Goal: Information Seeking & Learning: Learn about a topic

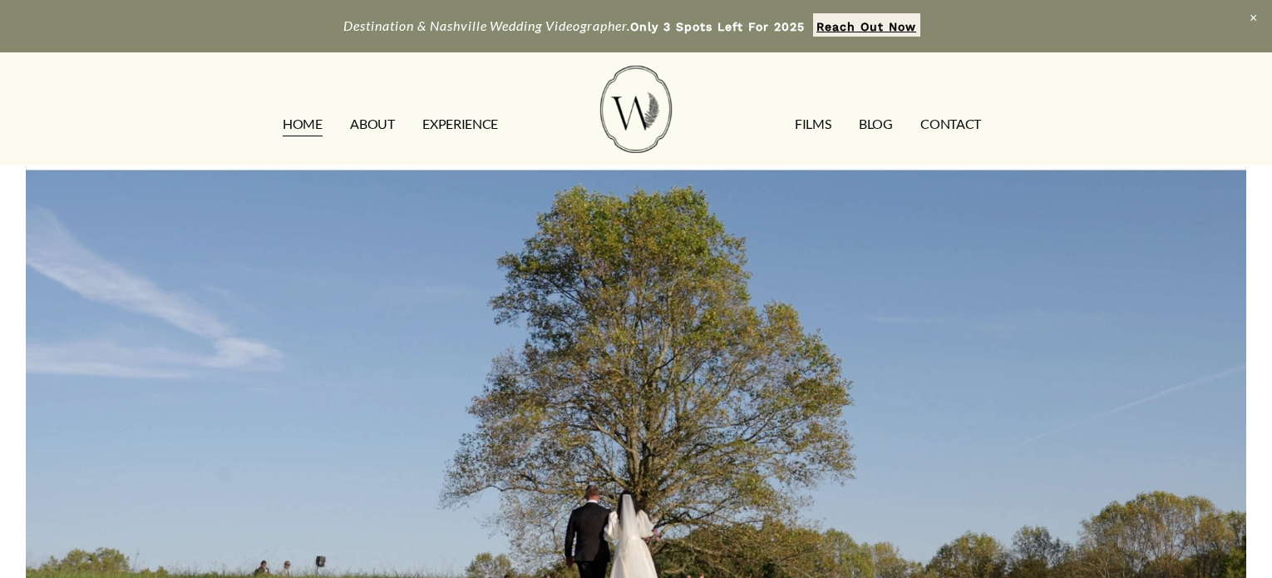
scroll to position [3312, 0]
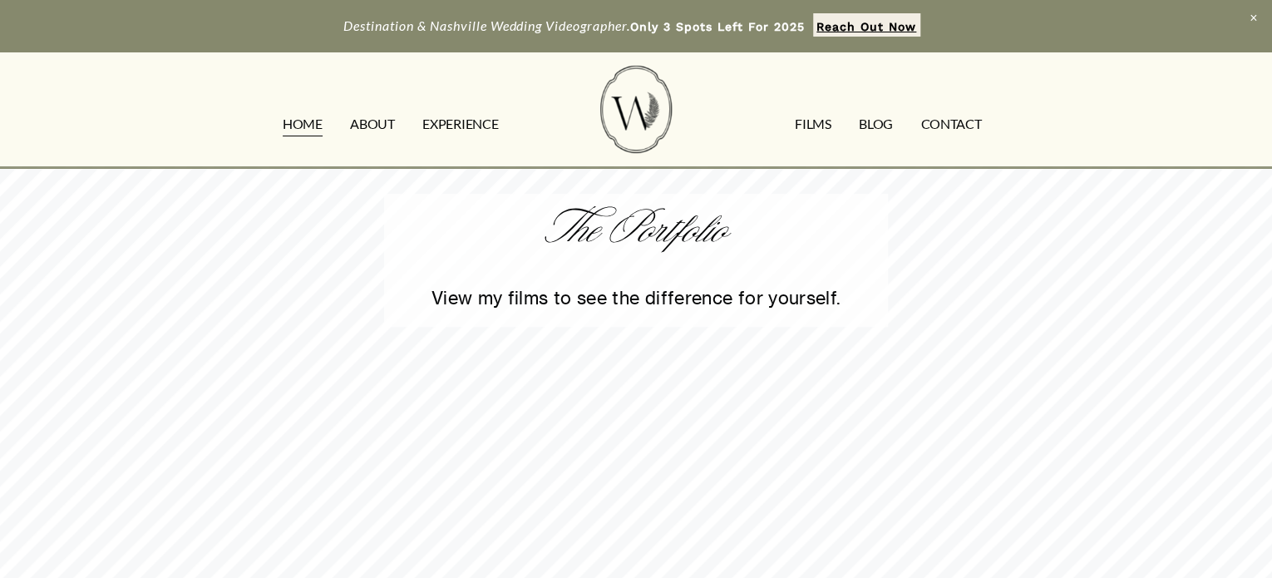
click at [224, 27] on link at bounding box center [636, 26] width 1272 height 52
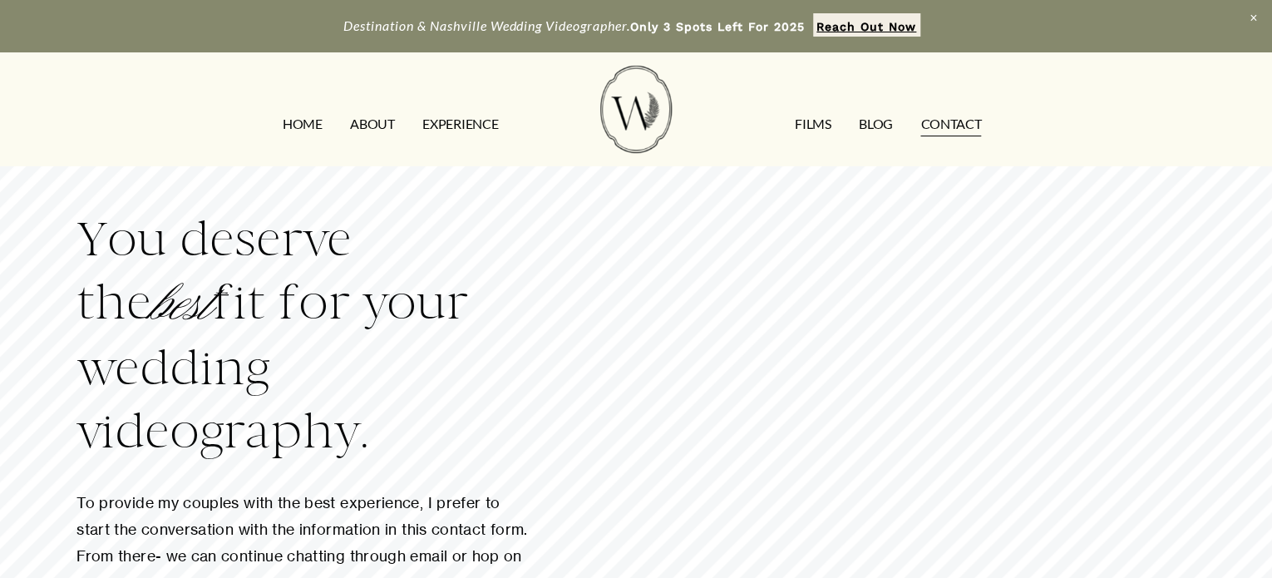
click at [224, 213] on h2 "You deserve the best fit for your wedding videography." at bounding box center [302, 335] width 452 height 255
click at [121, 100] on div "HOME ABOUT EXPERIENCE FILMS Blog CONTACT" at bounding box center [636, 109] width 1221 height 87
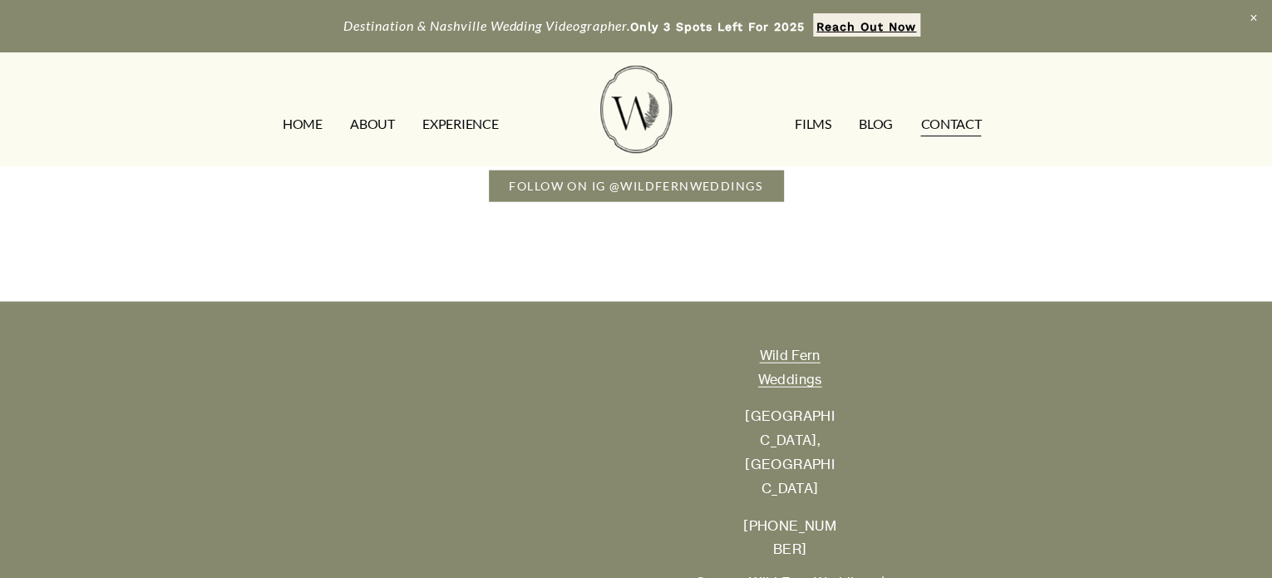
scroll to position [1984, 0]
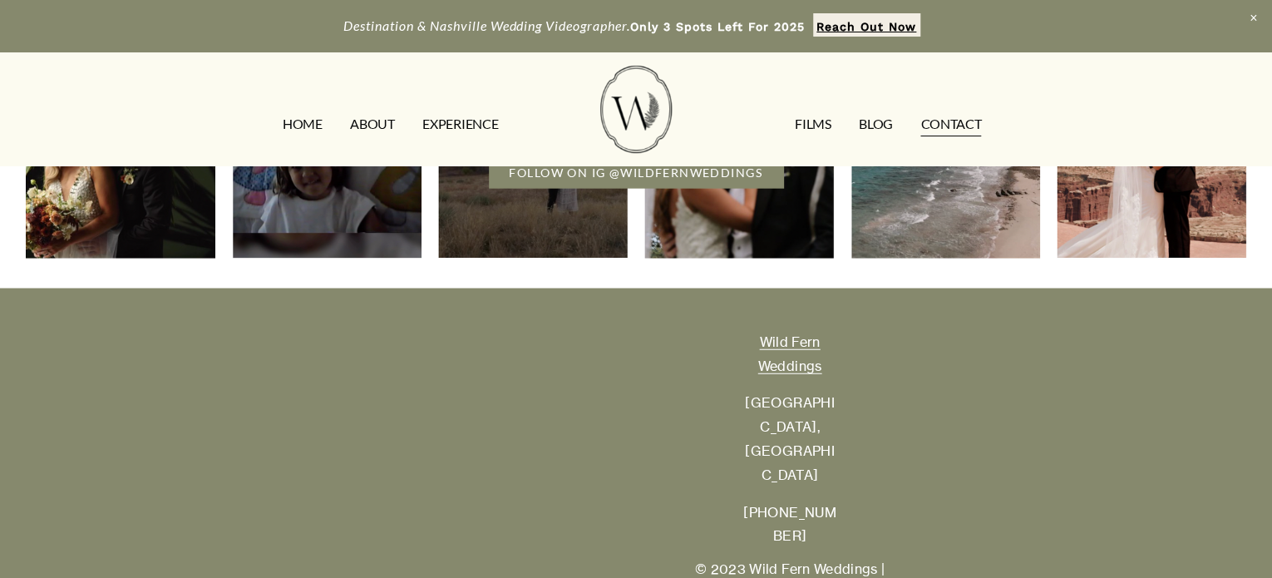
click at [801, 372] on link "Wild Fern Weddings" at bounding box center [789, 354] width 93 height 48
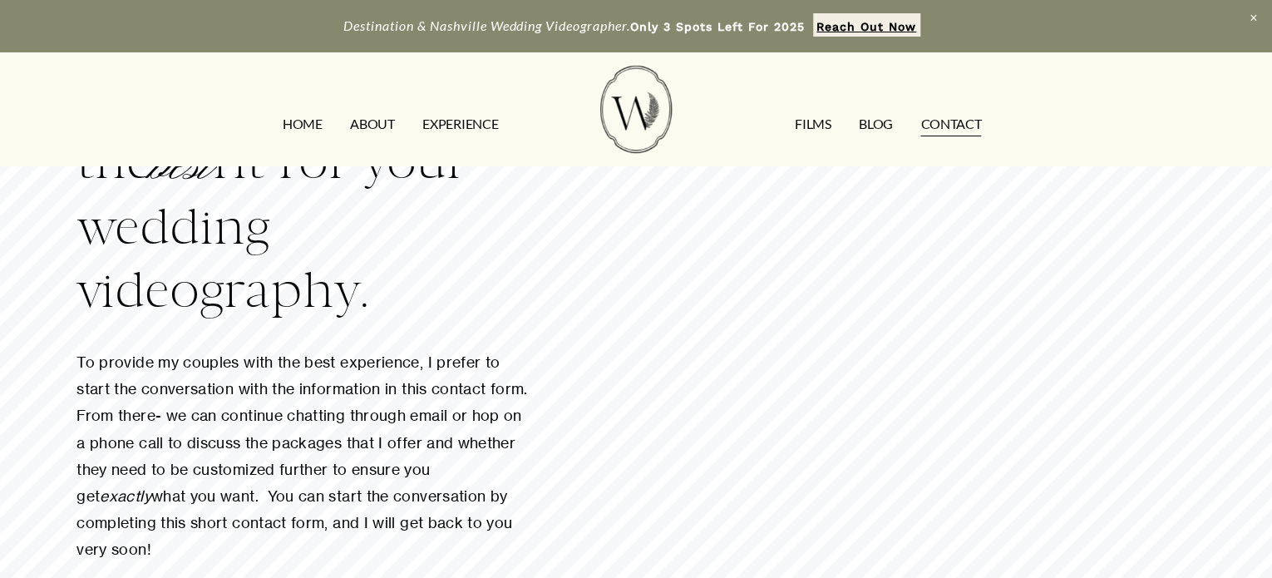
scroll to position [0, 0]
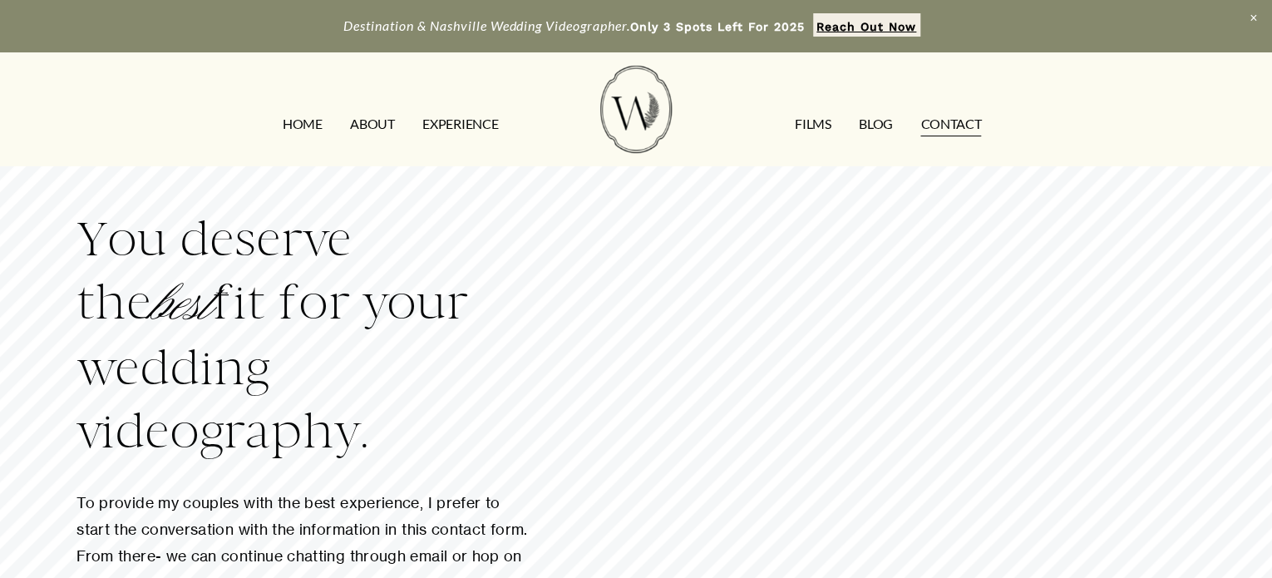
click at [255, 67] on div "HOME ABOUT EXPERIENCE FILMS Blog CONTACT" at bounding box center [636, 109] width 1221 height 87
click at [381, 129] on link "ABOUT" at bounding box center [372, 124] width 44 height 27
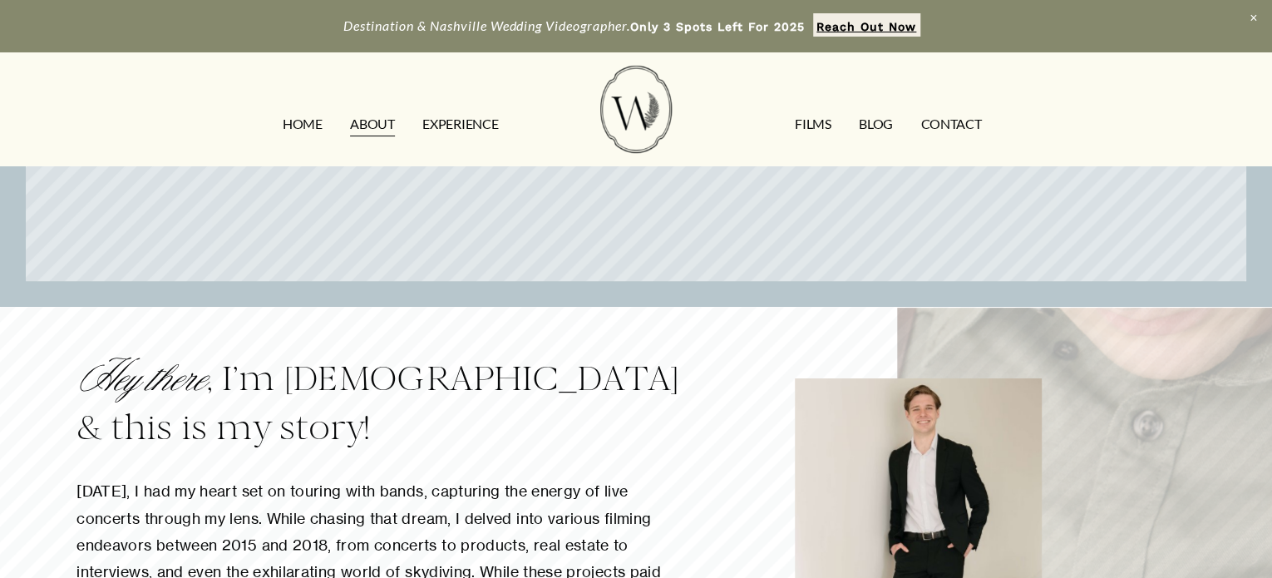
scroll to position [499, 0]
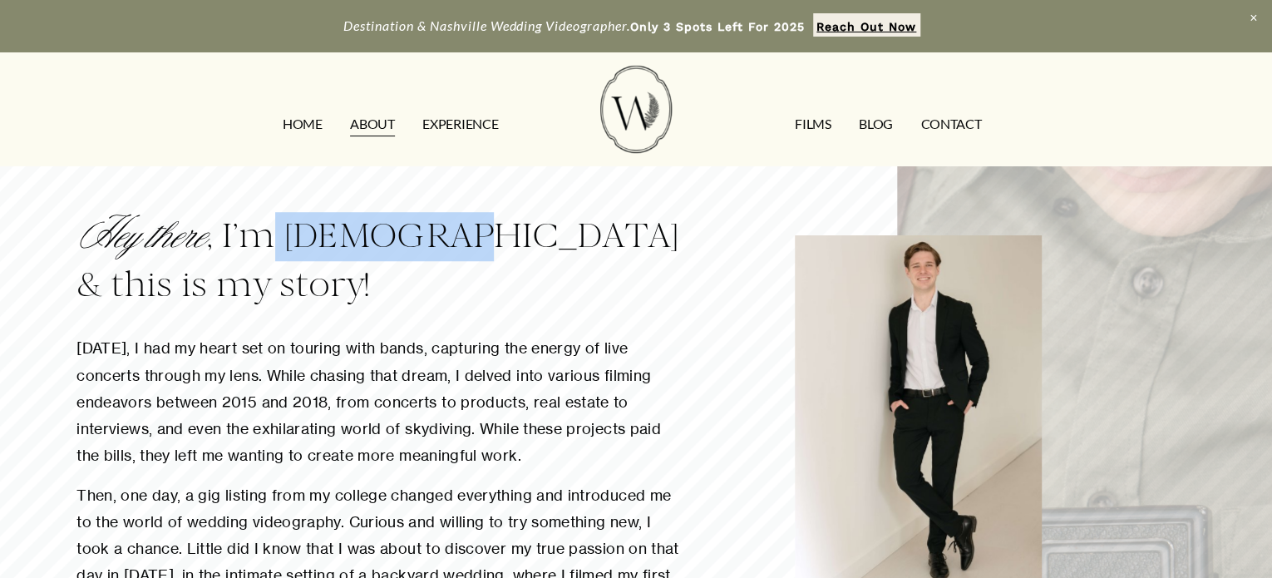
drag, startPoint x: 278, startPoint y: 233, endPoint x: 432, endPoint y: 249, distance: 154.6
click at [432, 249] on h3 "Hey there , I’m [PERSON_NAME] & this is my story!" at bounding box center [379, 260] width 606 height 97
copy h3 "[DEMOGRAPHIC_DATA]"
